Goal: Task Accomplishment & Management: Manage account settings

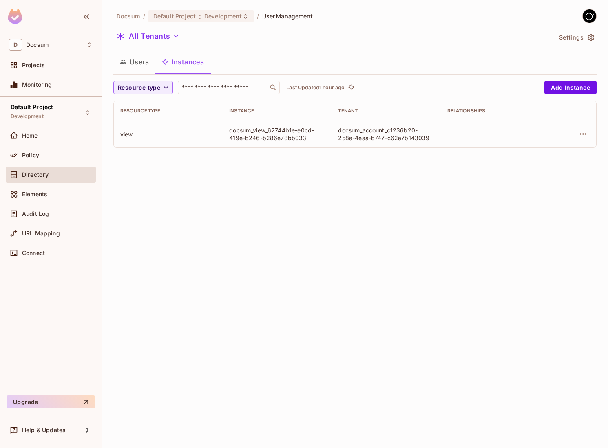
click at [231, 233] on div "Docsum / Default Project : Development / User Management All Tenants Settings U…" at bounding box center [355, 224] width 506 height 448
click at [236, 147] on td "docsum_view_62744b1e-e0cd-419e-b246-b286e78bb033" at bounding box center [276, 134] width 109 height 27
click at [222, 129] on td "view" at bounding box center [168, 134] width 109 height 27
click at [169, 88] on icon "button" at bounding box center [166, 88] width 8 height 8
click at [169, 88] on div at bounding box center [304, 224] width 608 height 448
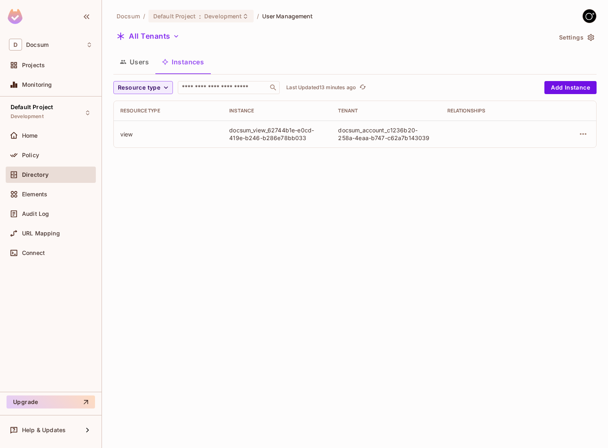
click at [268, 207] on div "Docsum / Default Project : Development / User Management All Tenants Settings U…" at bounding box center [355, 224] width 506 height 448
